Goal: Information Seeking & Learning: Learn about a topic

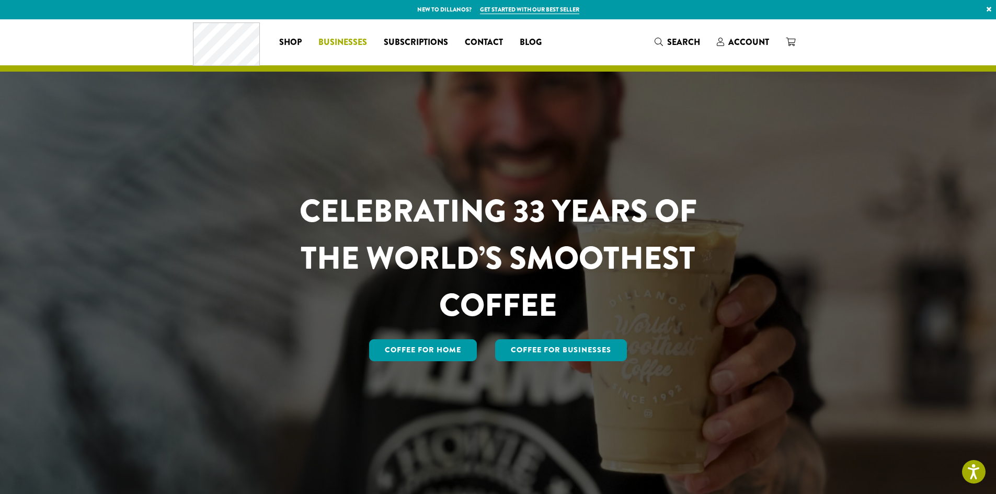
click at [329, 41] on span "Businesses" at bounding box center [342, 42] width 49 height 13
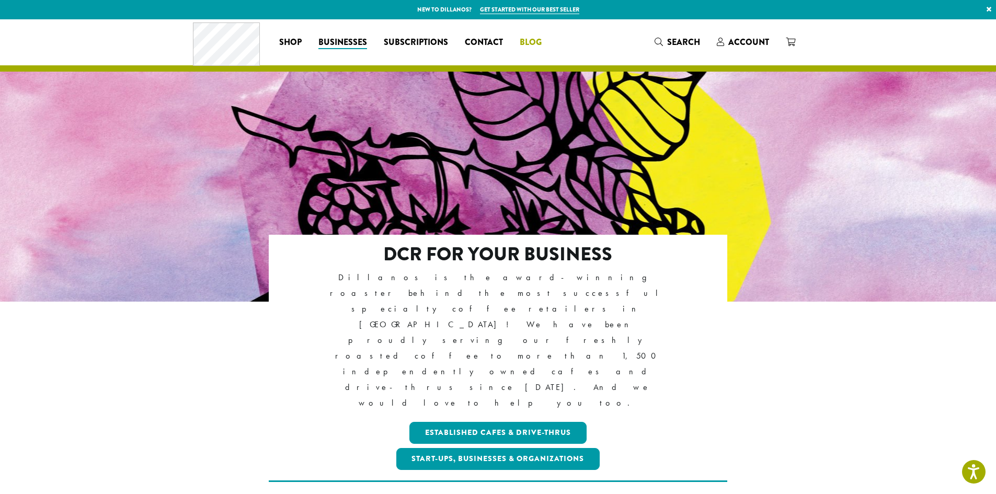
click at [523, 38] on span "Blog" at bounding box center [531, 42] width 22 height 13
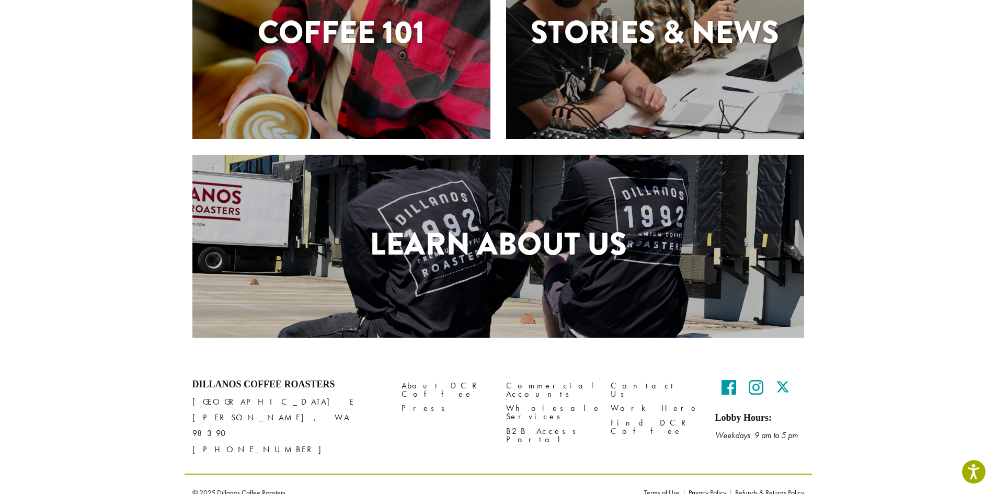
scroll to position [366, 0]
click at [519, 230] on h1 "Learn About Us" at bounding box center [498, 243] width 612 height 47
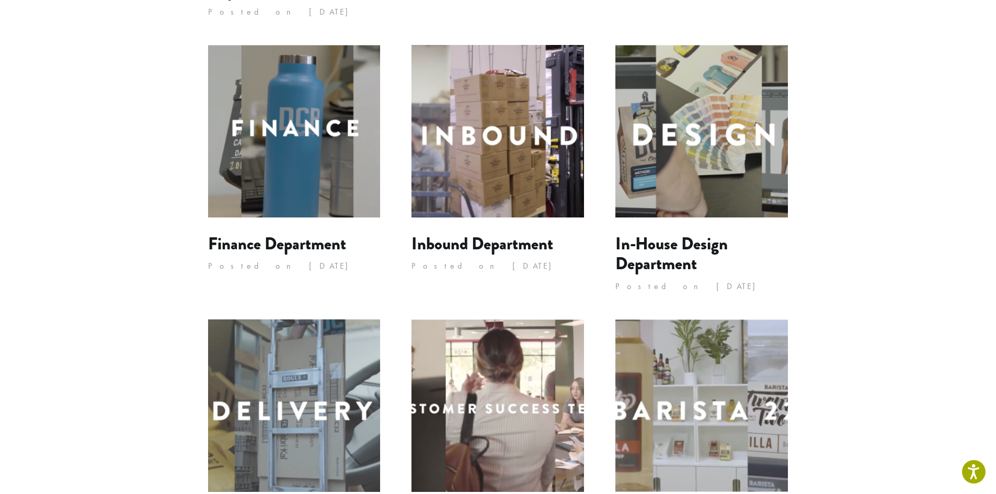
scroll to position [914, 0]
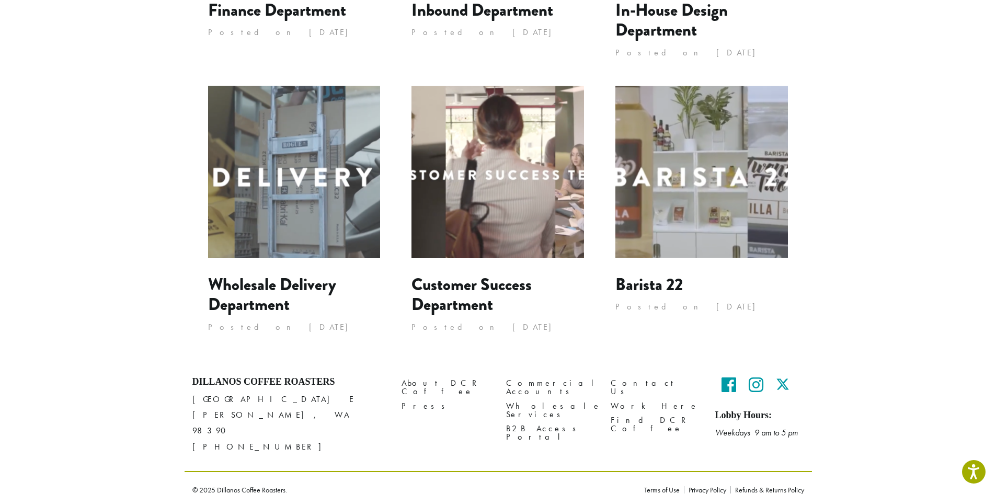
click at [677, 211] on img at bounding box center [702, 172] width 173 height 173
click at [447, 207] on img at bounding box center [498, 172] width 173 height 173
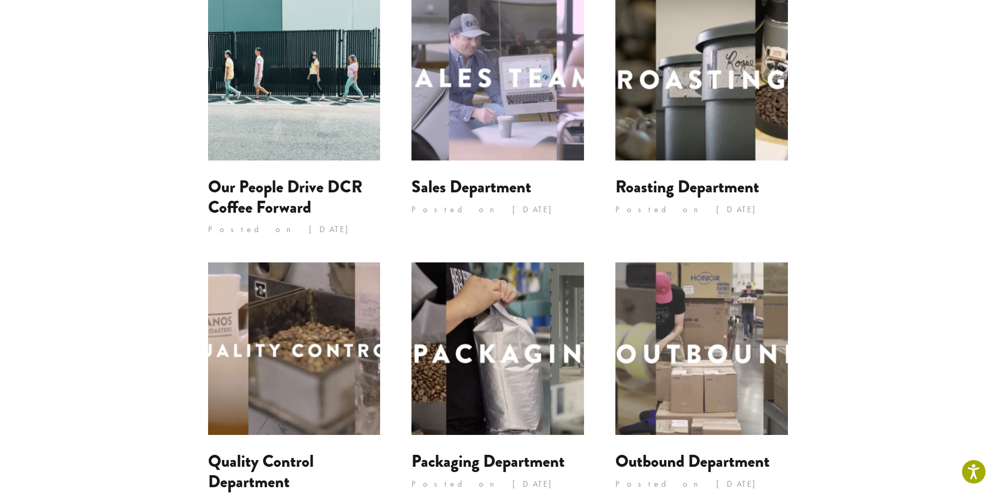
scroll to position [25, 0]
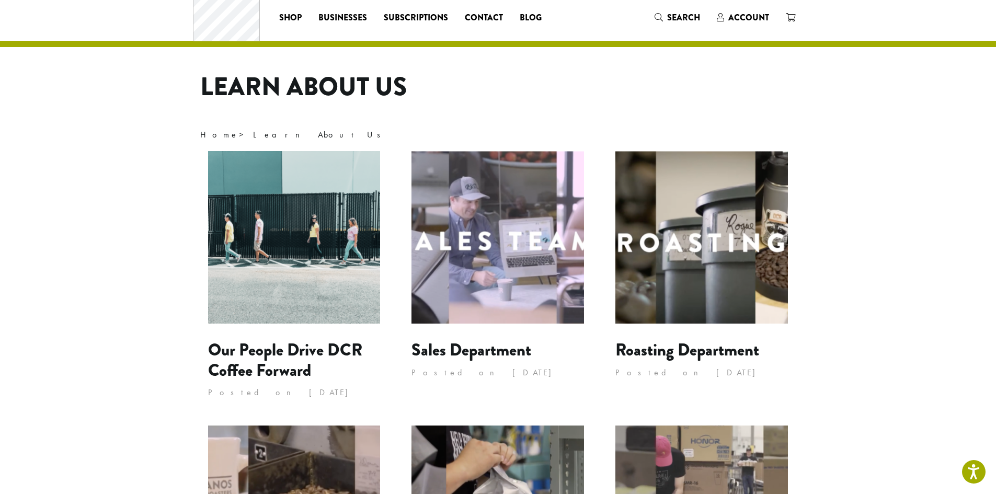
click at [280, 318] on img at bounding box center [294, 237] width 173 height 173
